Goal: Task Accomplishment & Management: Complete application form

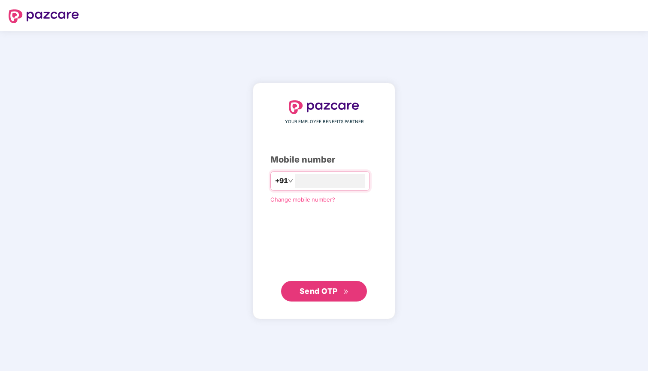
type input "**********"
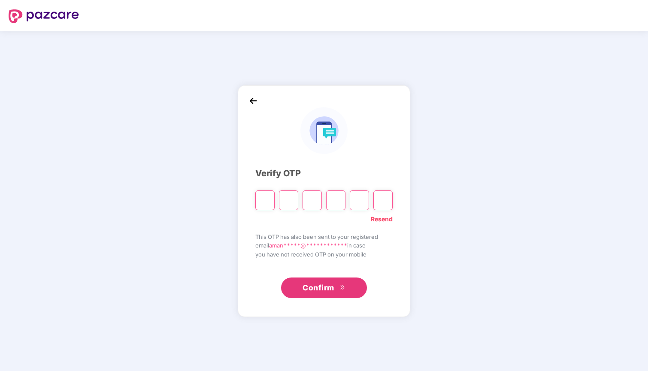
type input "*"
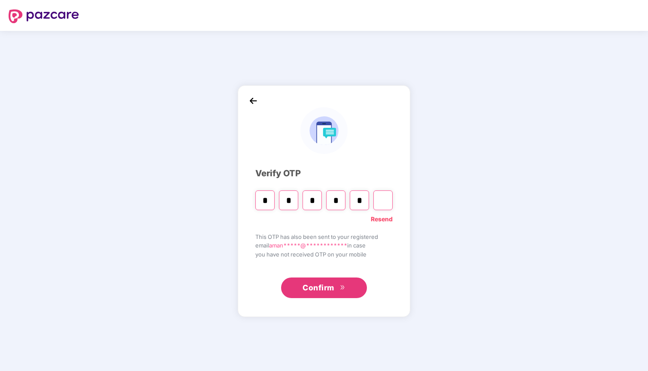
type input "*"
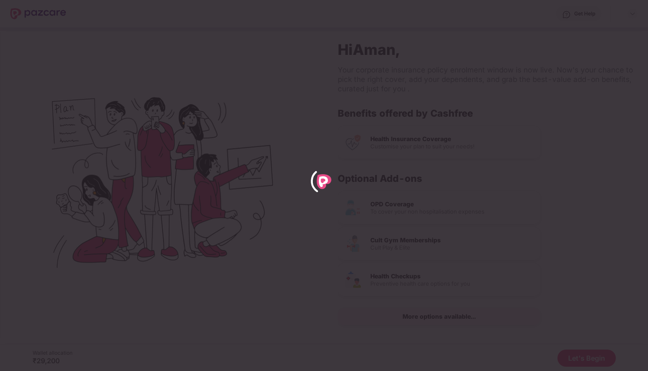
click at [402, 24] on div at bounding box center [324, 185] width 648 height 371
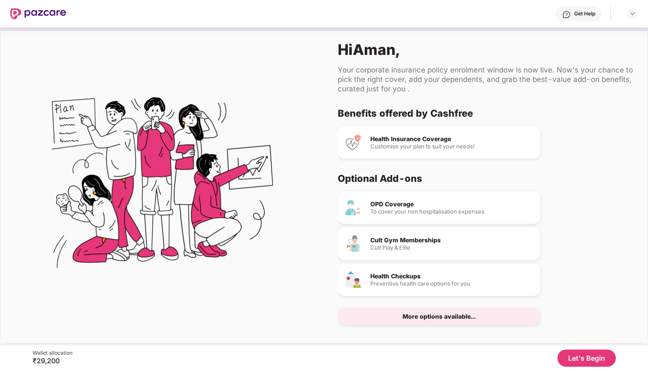
click at [575, 359] on button "Let's Begin" at bounding box center [586, 358] width 58 height 17
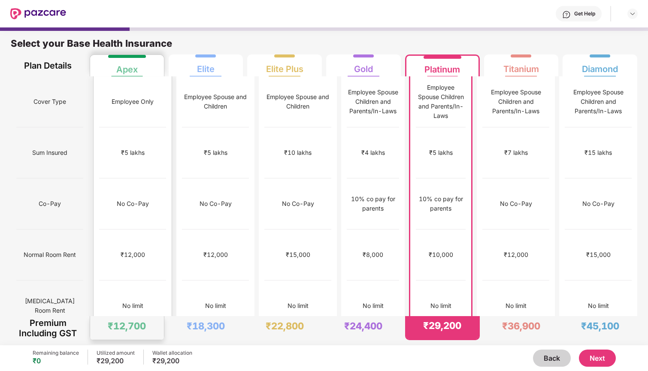
click at [151, 129] on div "₹5 lakhs" at bounding box center [132, 152] width 67 height 51
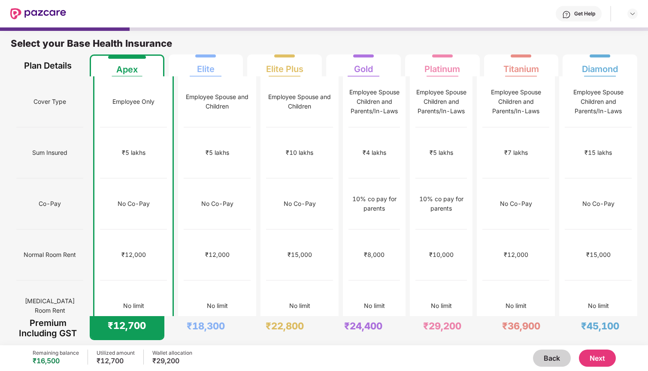
click at [588, 357] on button "Next" at bounding box center [597, 358] width 37 height 17
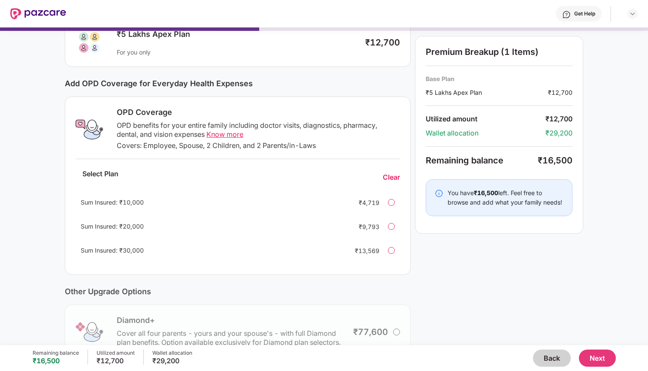
scroll to position [69, 0]
click at [392, 223] on div at bounding box center [391, 226] width 7 height 7
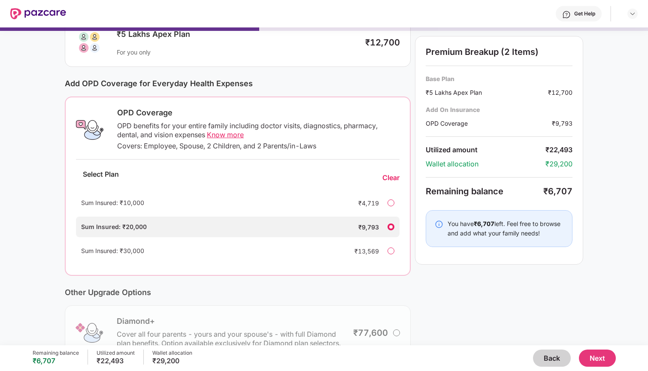
click at [598, 359] on button "Next" at bounding box center [597, 358] width 37 height 17
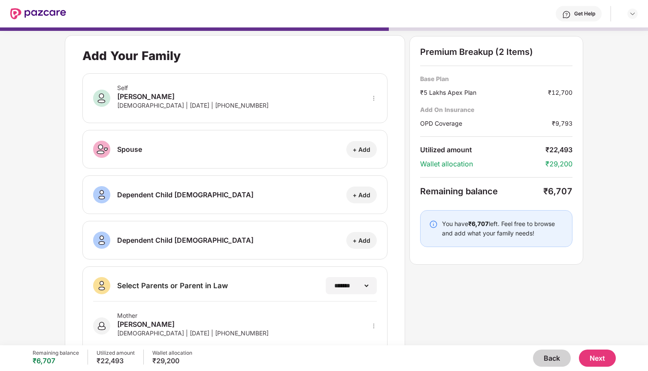
scroll to position [-4, 0]
click at [603, 358] on button "Next" at bounding box center [597, 358] width 37 height 17
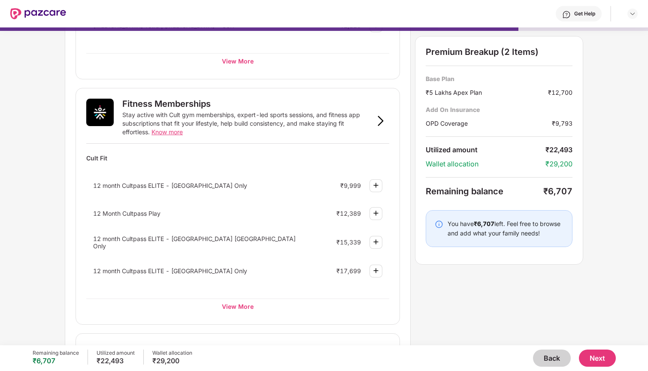
scroll to position [256, 0]
click at [228, 303] on div "View More" at bounding box center [237, 305] width 303 height 15
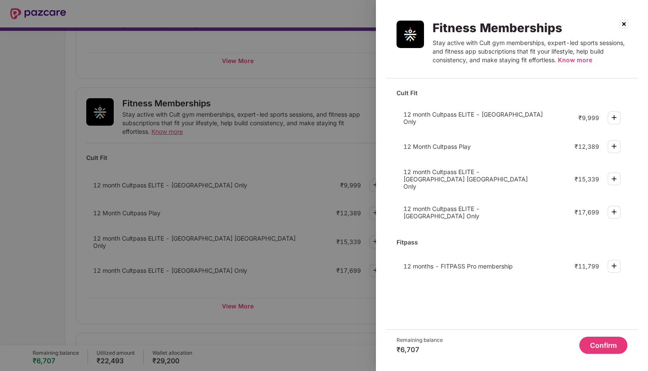
click at [620, 22] on img at bounding box center [624, 24] width 14 height 14
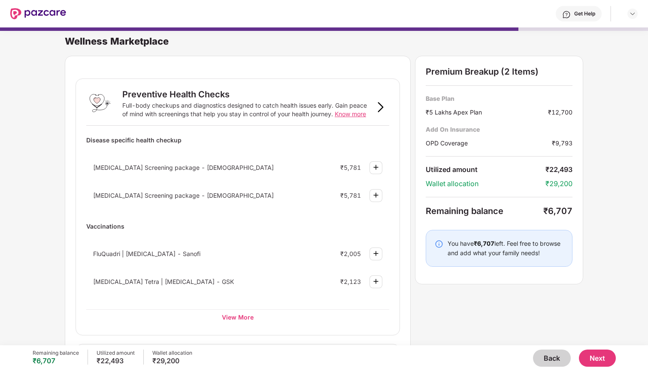
scroll to position [-4, 0]
click at [552, 356] on button "Back" at bounding box center [552, 358] width 38 height 17
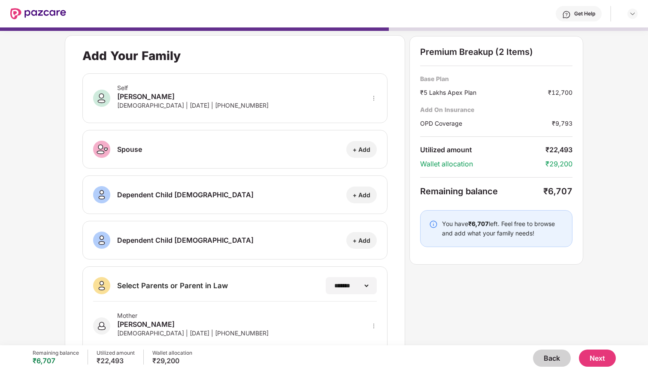
click at [552, 356] on button "Back" at bounding box center [552, 358] width 38 height 17
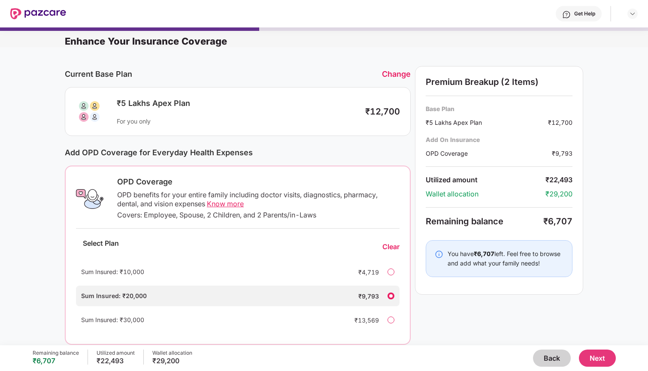
click at [385, 251] on div "Clear" at bounding box center [390, 246] width 17 height 9
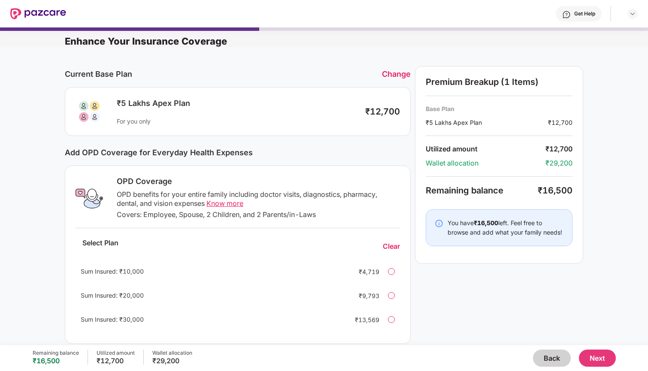
click at [392, 275] on div at bounding box center [391, 271] width 7 height 7
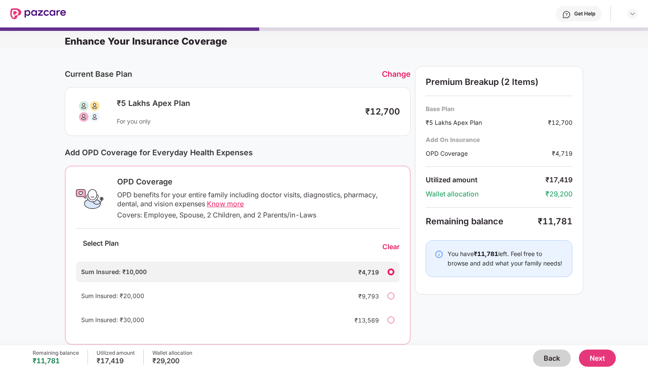
click at [589, 352] on button "Next" at bounding box center [597, 358] width 37 height 17
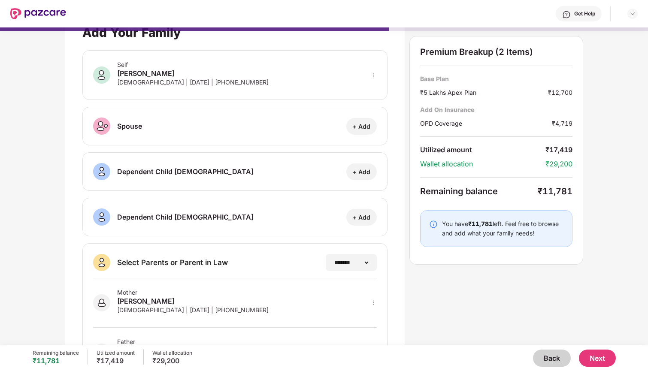
scroll to position [24, 0]
click at [603, 361] on button "Next" at bounding box center [597, 358] width 37 height 17
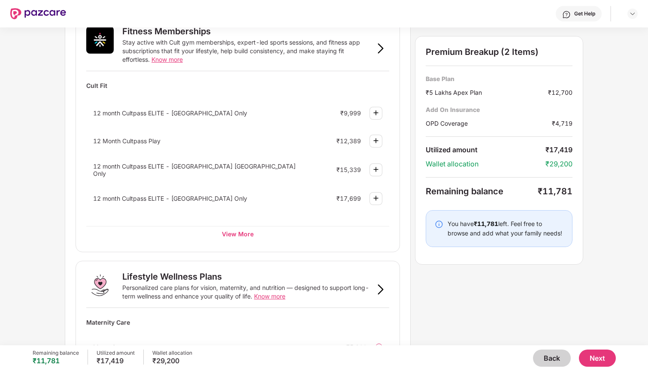
scroll to position [333, 0]
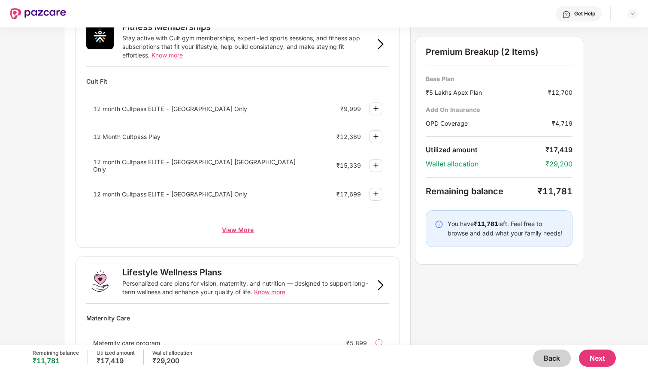
click at [231, 226] on div "View More" at bounding box center [237, 229] width 303 height 15
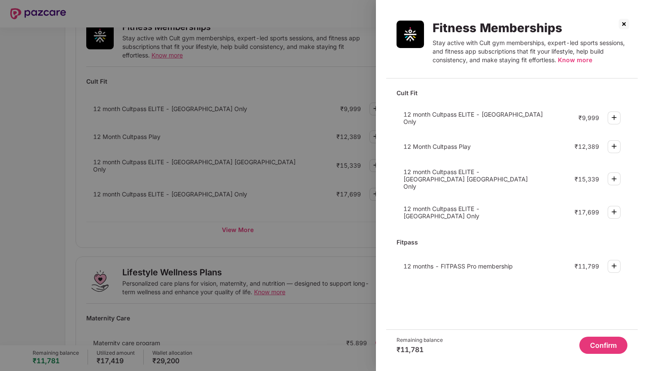
click at [611, 146] on img at bounding box center [614, 146] width 10 height 10
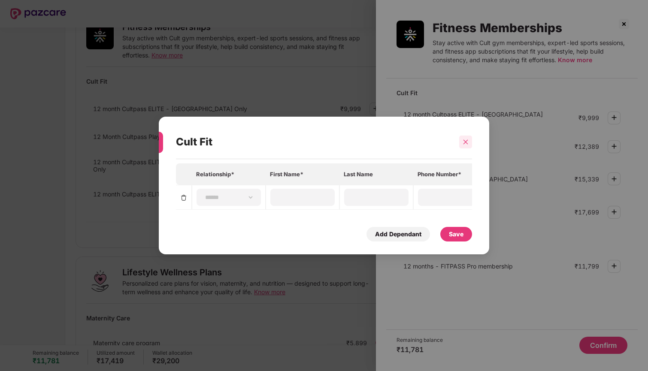
click at [461, 143] on div at bounding box center [465, 142] width 13 height 13
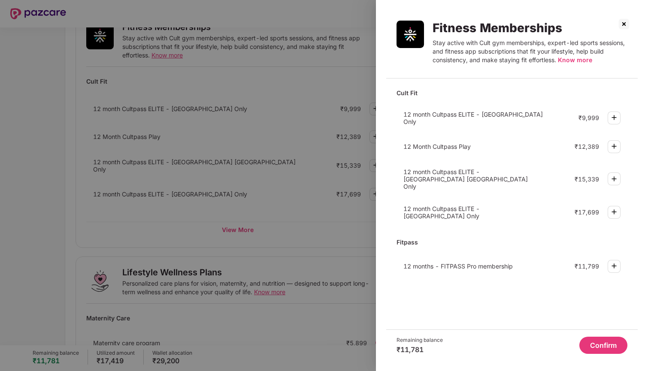
click at [623, 25] on img at bounding box center [624, 24] width 14 height 14
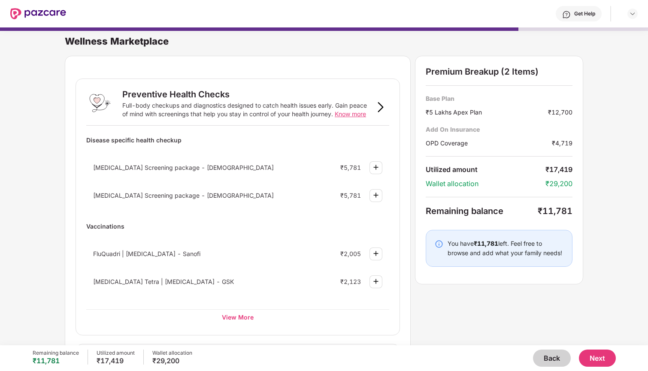
scroll to position [-4, 0]
click at [545, 354] on button "Back" at bounding box center [552, 358] width 38 height 17
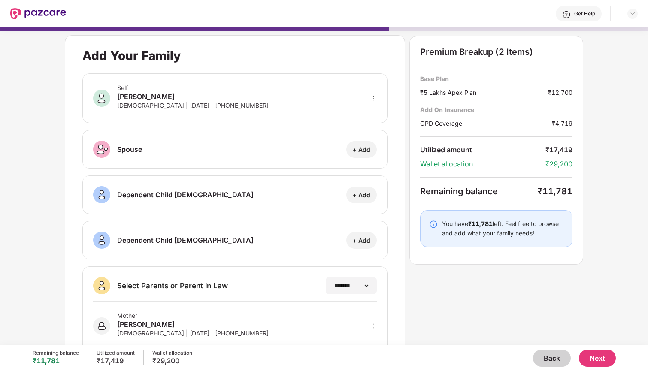
click at [545, 354] on button "Back" at bounding box center [552, 358] width 38 height 17
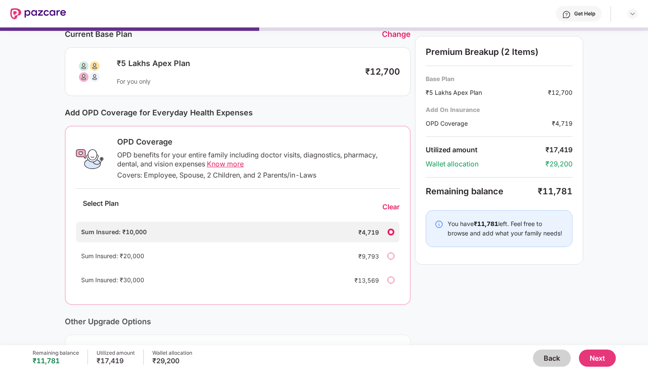
scroll to position [43, 0]
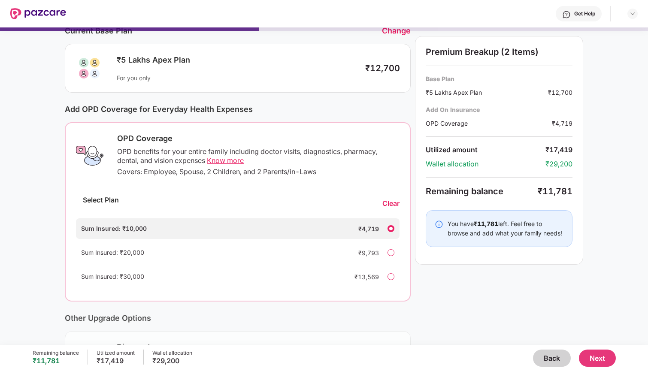
click at [389, 273] on div at bounding box center [390, 276] width 7 height 7
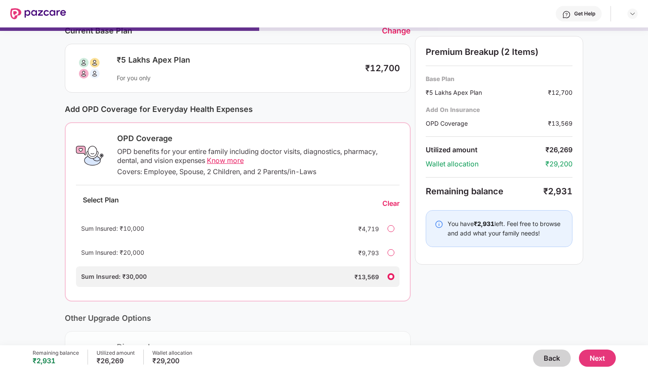
click at [576, 358] on div "Back Next" at bounding box center [403, 358] width 423 height 17
click at [599, 358] on button "Next" at bounding box center [597, 358] width 37 height 17
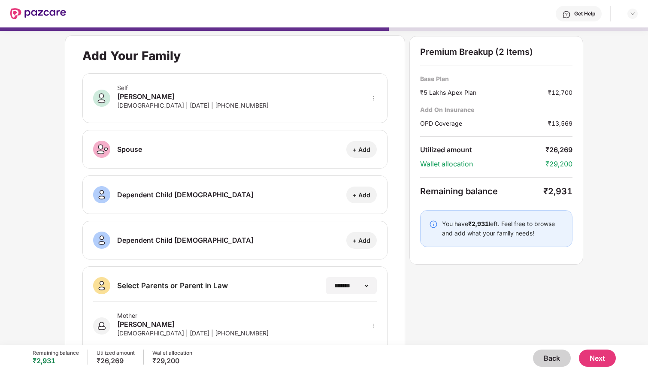
click at [602, 358] on button "Next" at bounding box center [597, 358] width 37 height 17
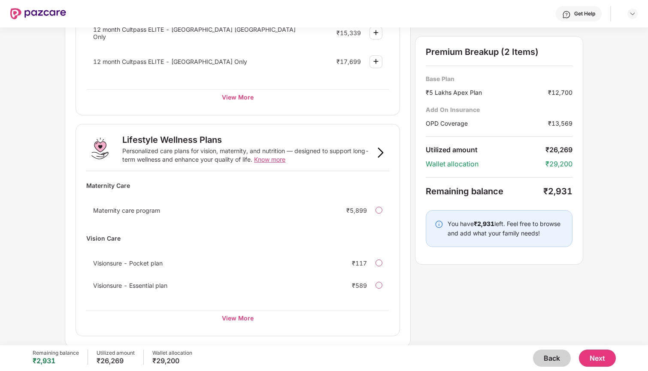
scroll to position [465, 0]
click at [229, 314] on div "View More" at bounding box center [237, 318] width 303 height 15
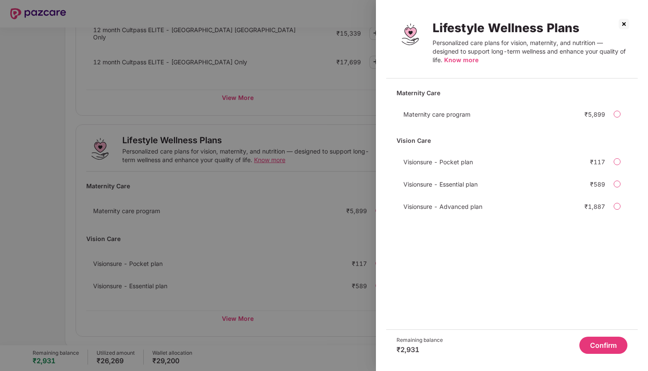
click at [230, 277] on div at bounding box center [324, 185] width 648 height 371
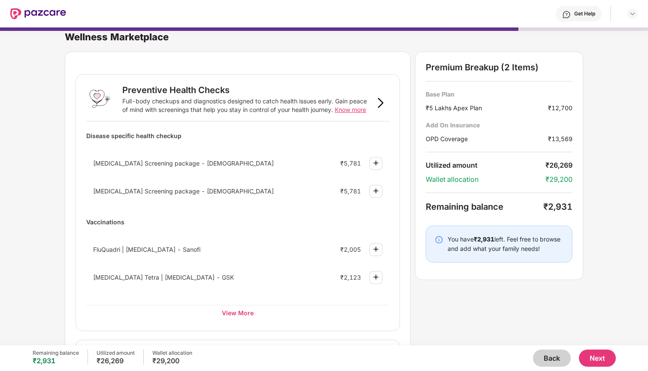
scroll to position [3, 0]
click at [242, 315] on div "View More" at bounding box center [237, 313] width 303 height 15
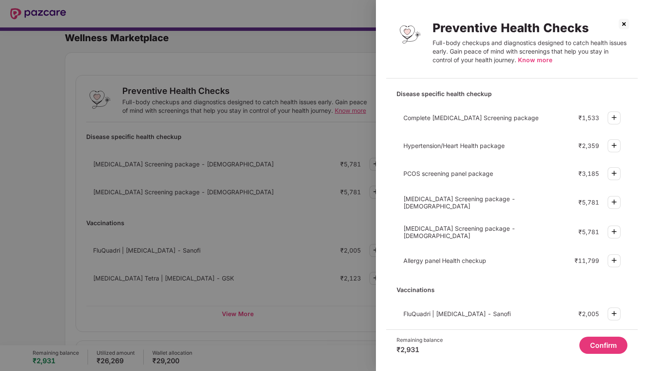
scroll to position [70, 0]
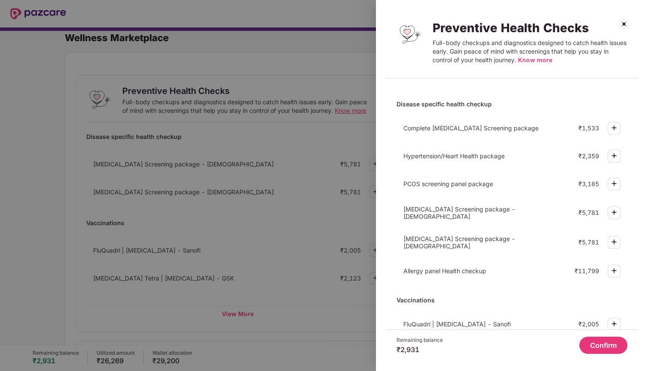
click at [621, 23] on img at bounding box center [624, 24] width 14 height 14
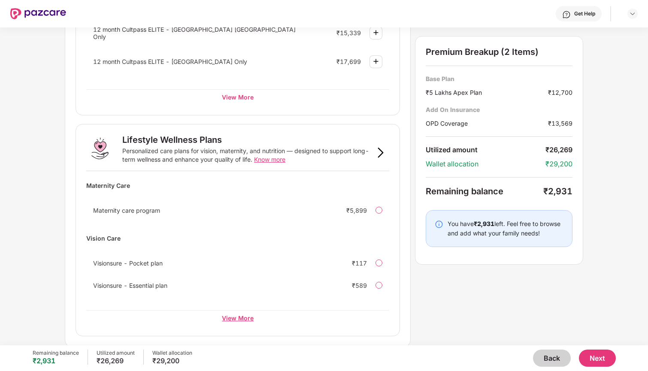
scroll to position [465, 0]
click at [238, 314] on div "View More" at bounding box center [237, 318] width 303 height 15
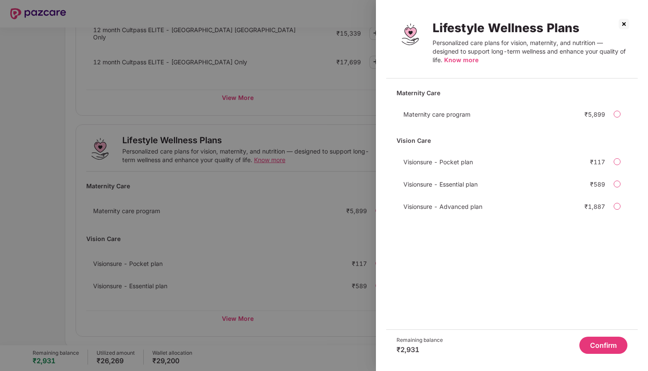
click at [615, 207] on div at bounding box center [616, 206] width 7 height 7
